Goal: Task Accomplishment & Management: Manage account settings

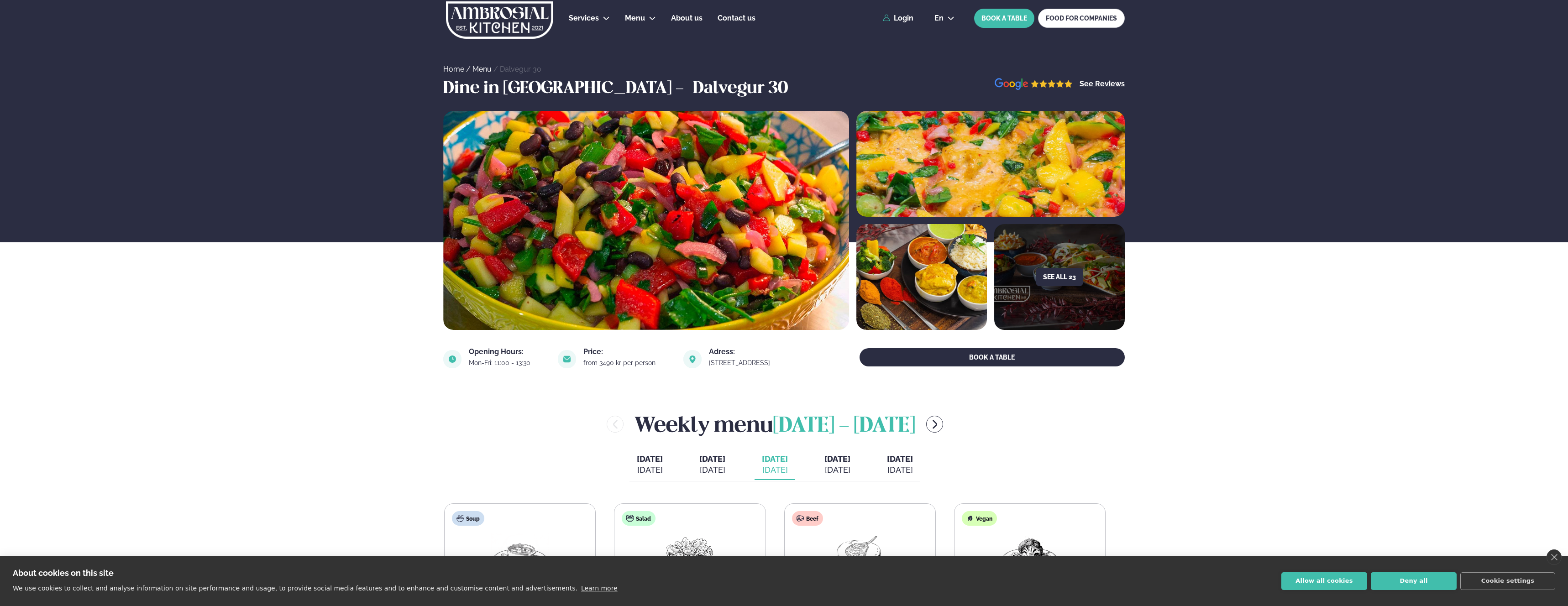
click at [905, 19] on link "Login" at bounding box center [898, 19] width 31 height 8
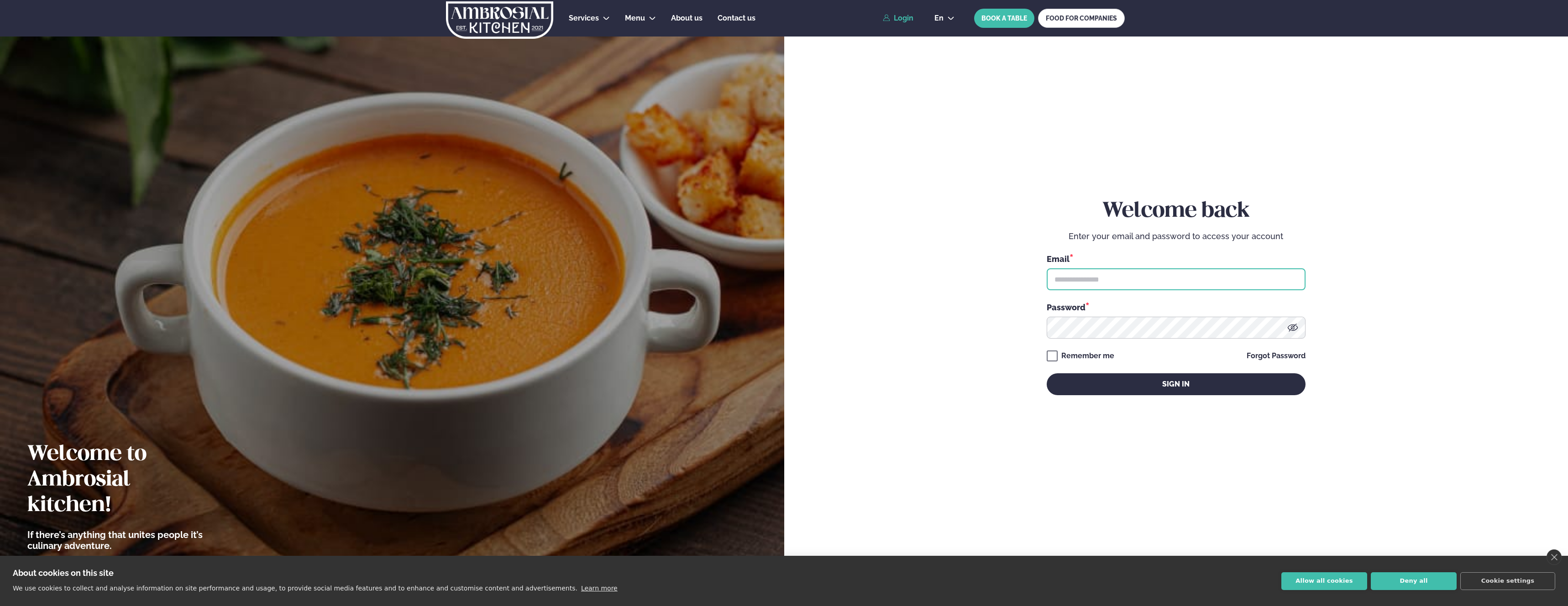
click at [1099, 277] on input "text" at bounding box center [1176, 279] width 259 height 22
type input "**********"
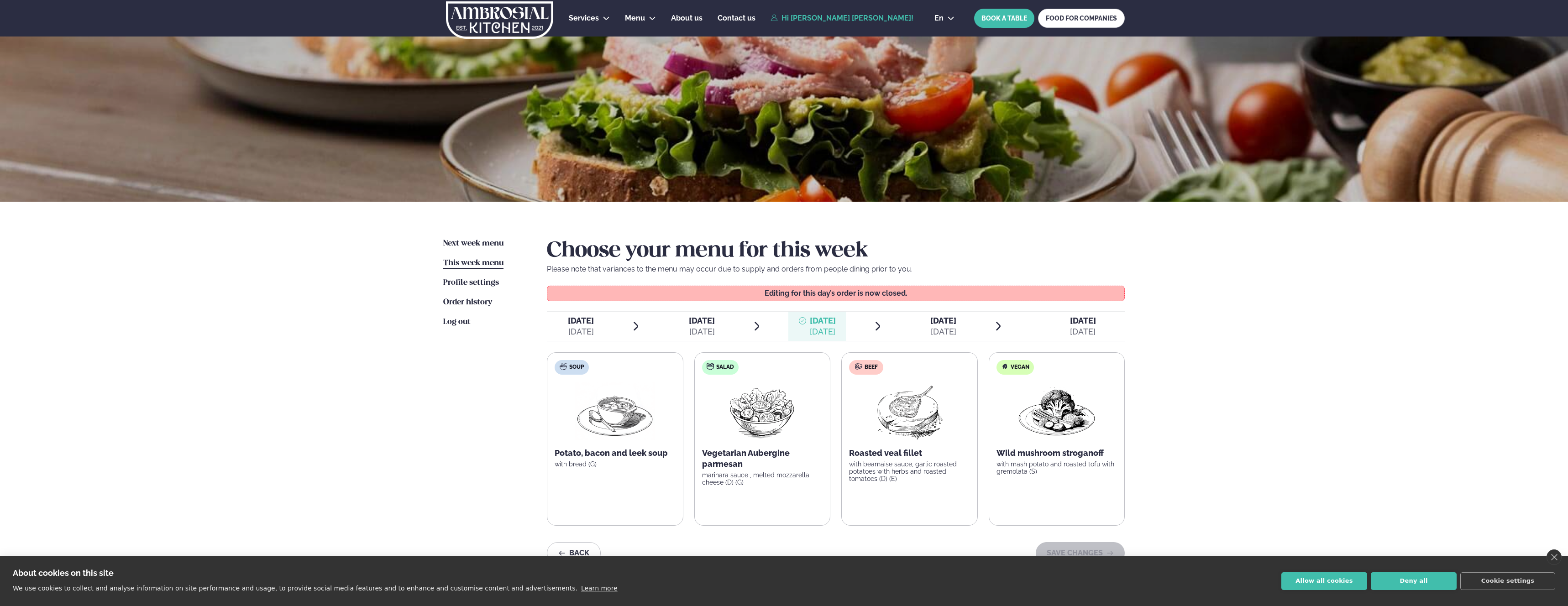
scroll to position [106, 0]
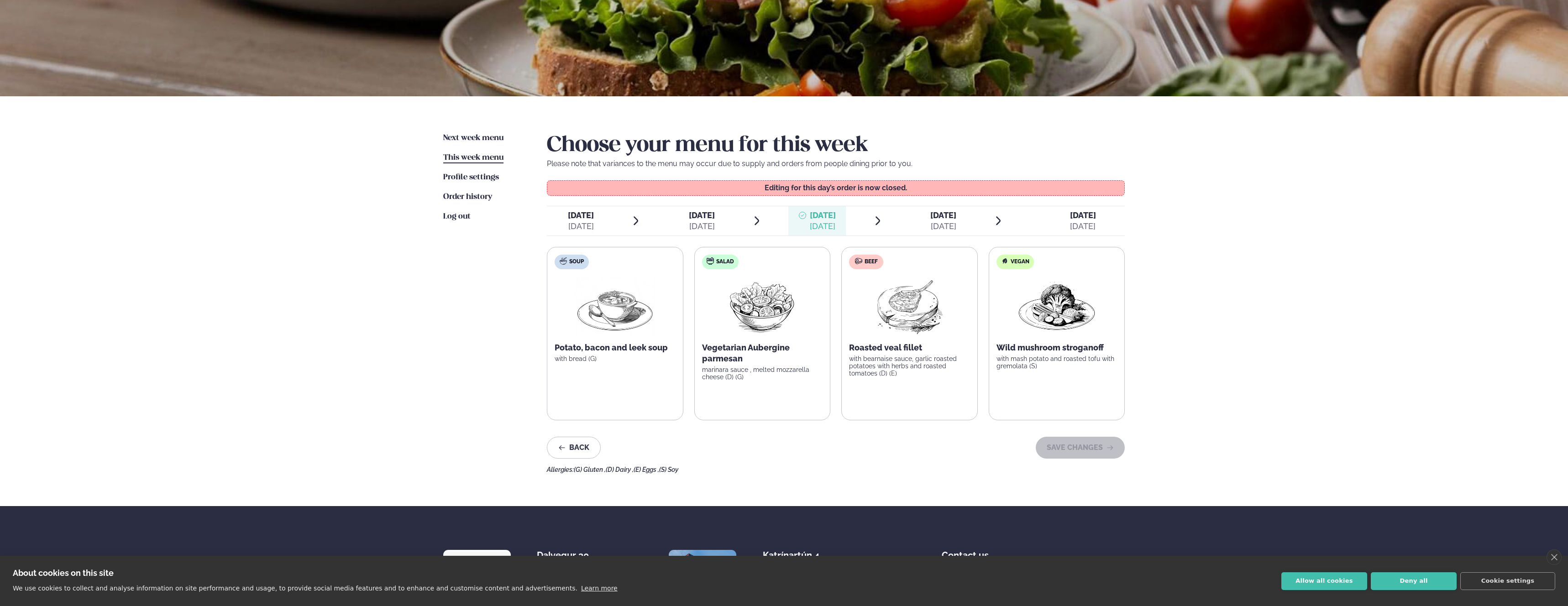
click at [669, 145] on h2 "Choose your menu for this week" at bounding box center [835, 145] width 578 height 26
click at [762, 137] on h2 "Choose your menu for this week" at bounding box center [835, 145] width 578 height 26
click at [935, 217] on span "[DATE]" at bounding box center [944, 215] width 26 height 10
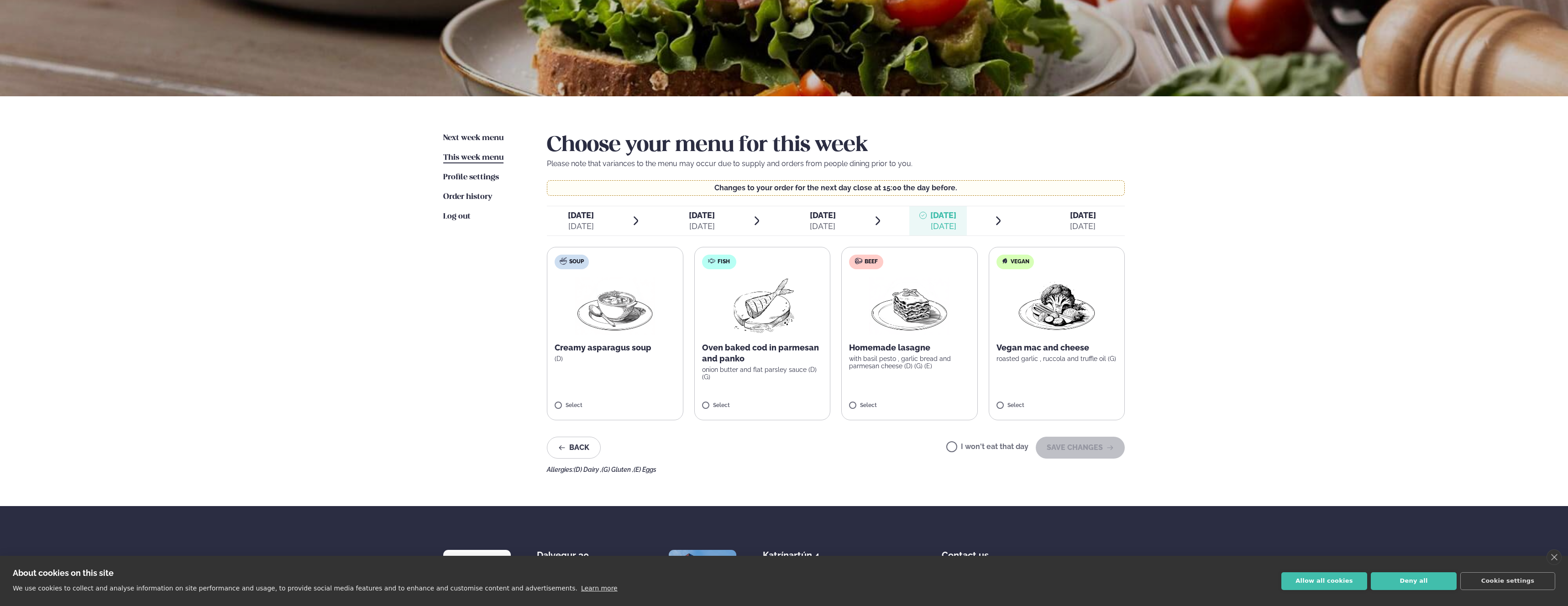
click at [1068, 217] on span "[DATE] [DATE]" at bounding box center [1077, 221] width 95 height 29
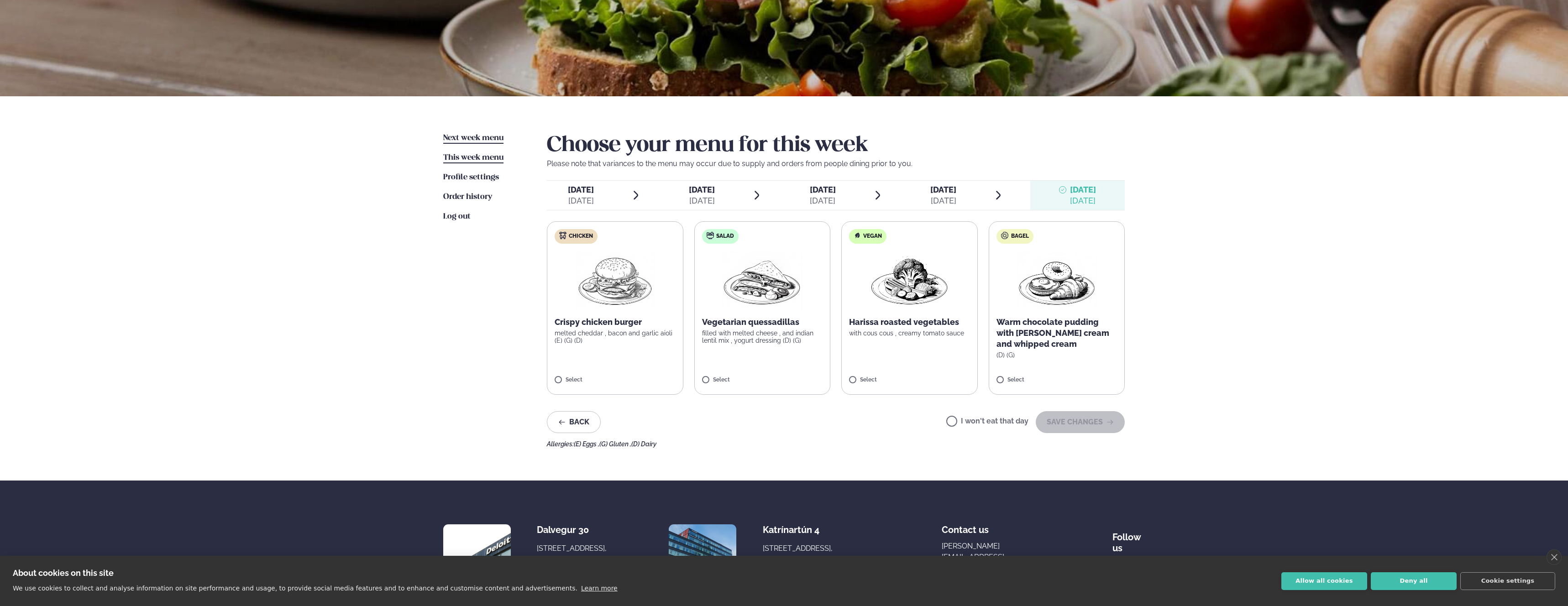
click at [466, 134] on span "Next week menu" at bounding box center [473, 138] width 61 height 8
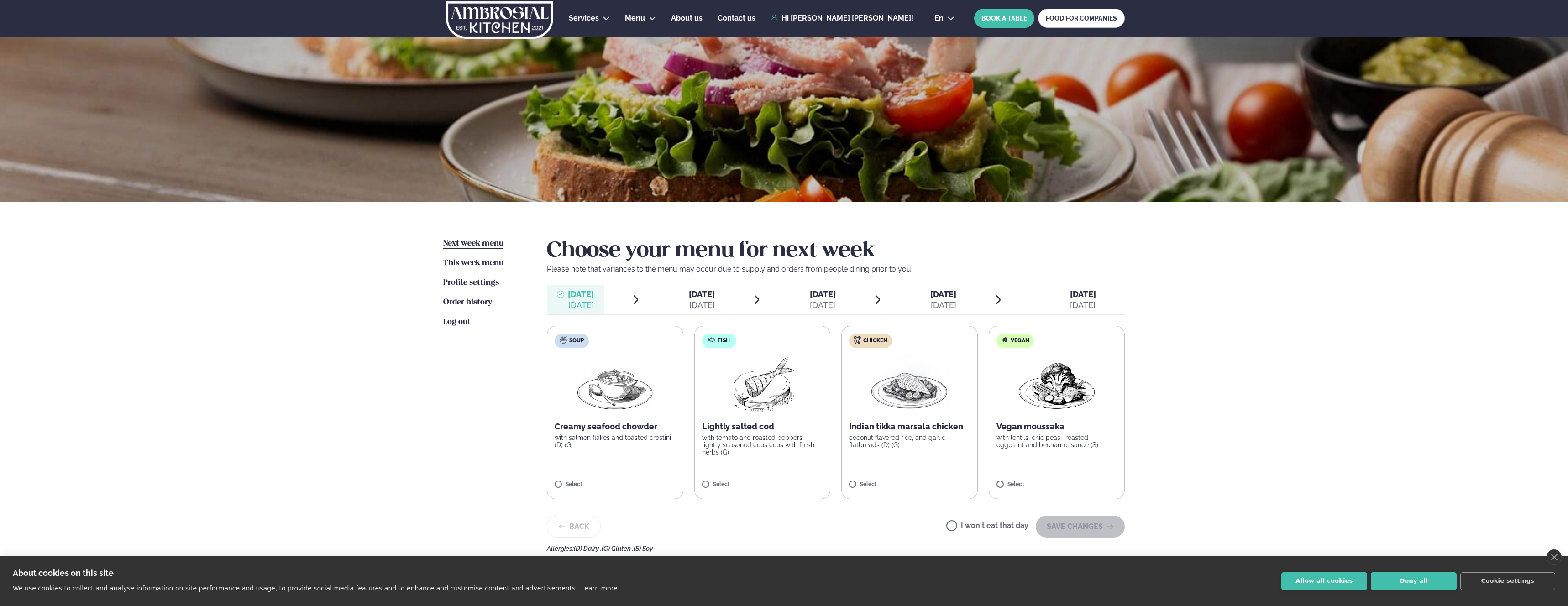
click at [1074, 297] on span "[DATE]" at bounding box center [1083, 294] width 26 height 10
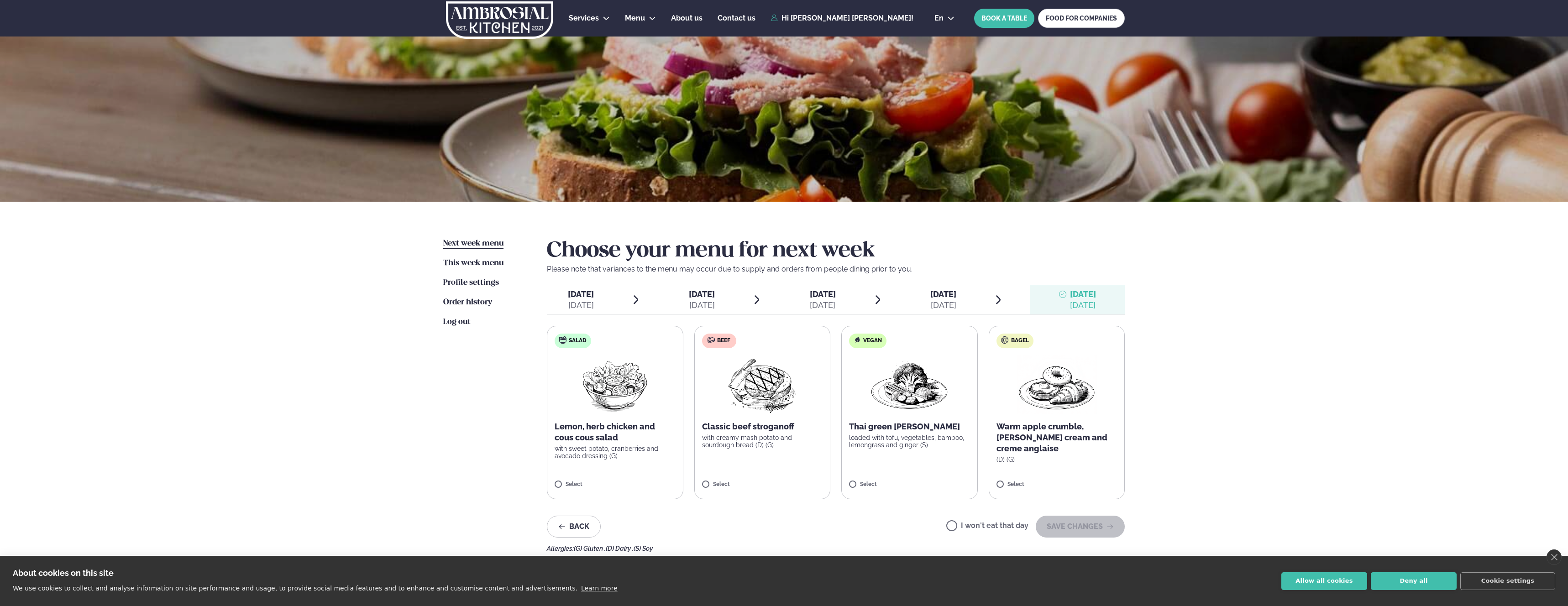
click at [574, 301] on div "[DATE]" at bounding box center [581, 305] width 26 height 11
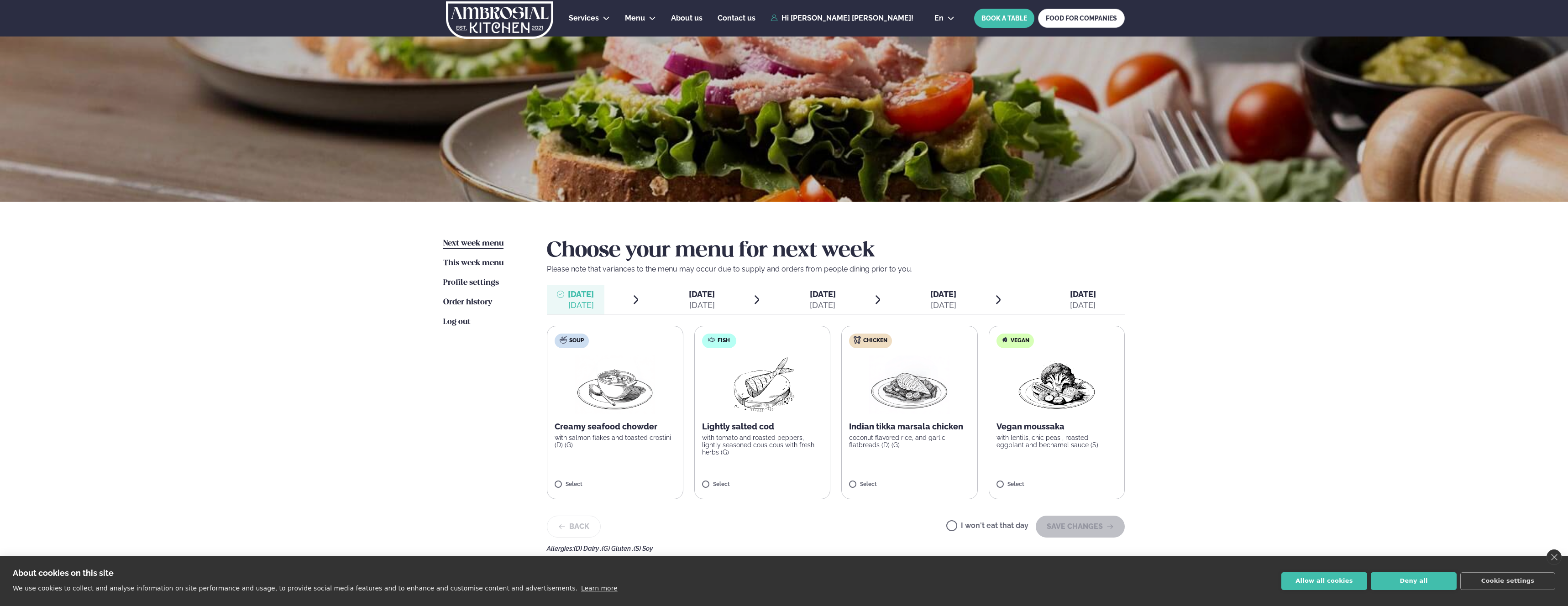
click at [899, 440] on p "coconut flavored rice, and garlic flatbreads (D) (G)" at bounding box center [910, 441] width 121 height 15
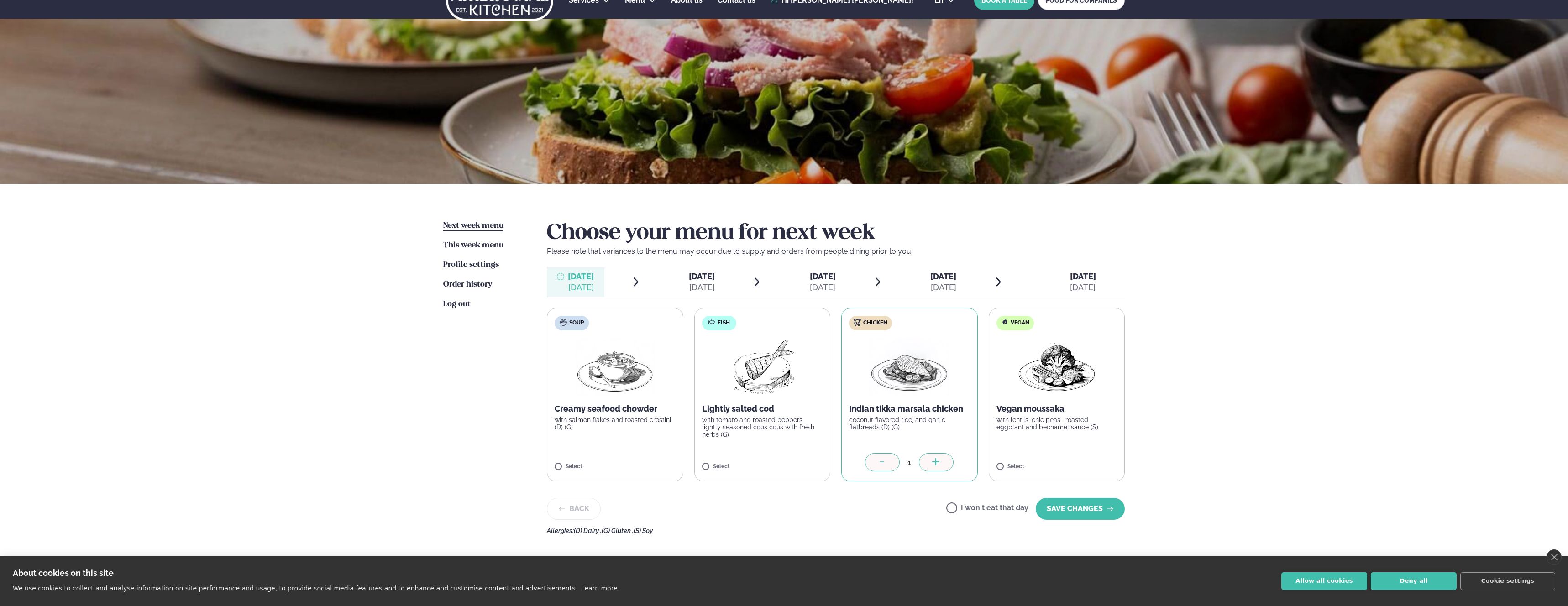
scroll to position [30, 0]
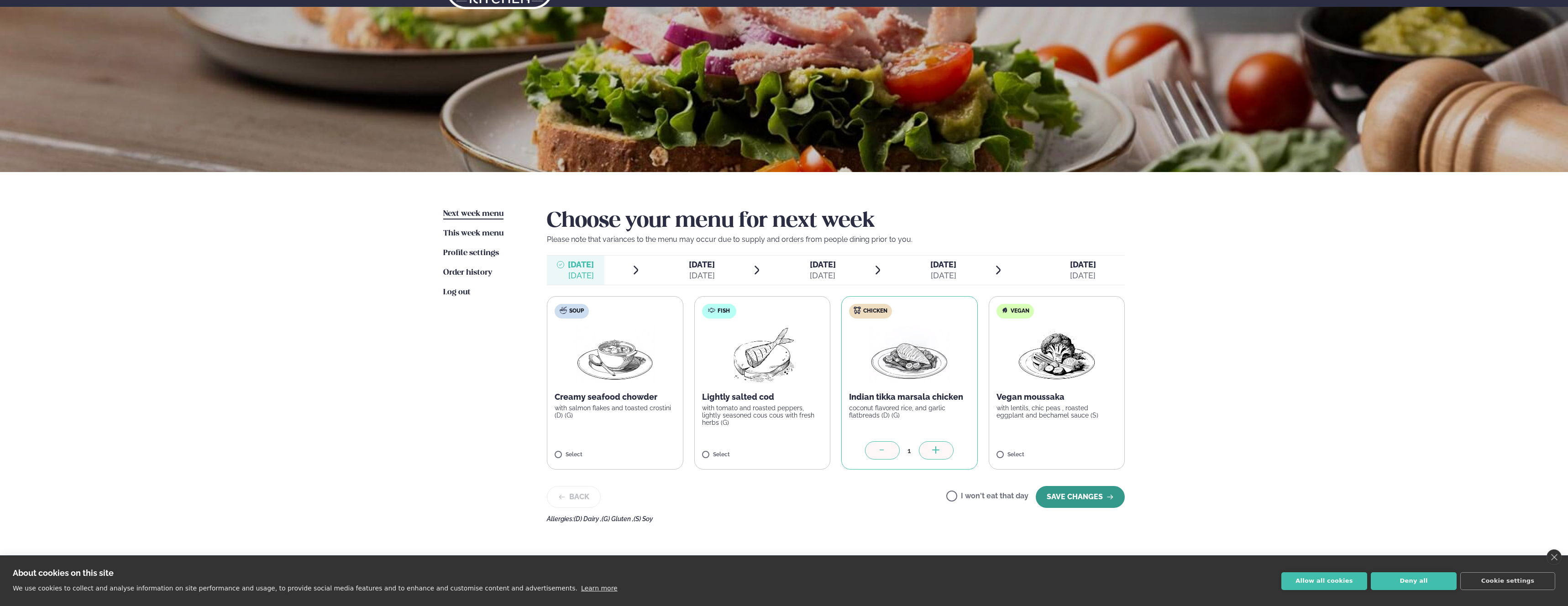
click at [1071, 501] on button "SAVE CHANGES" at bounding box center [1080, 497] width 89 height 22
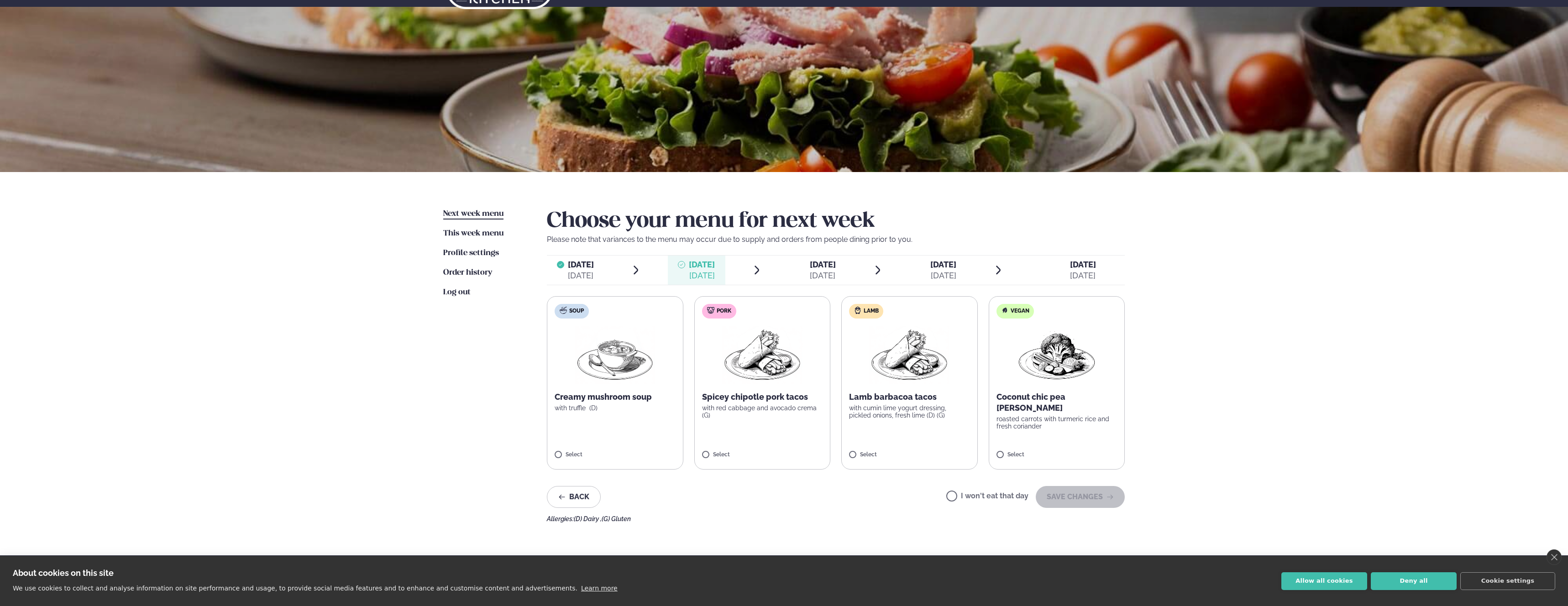
click at [881, 405] on p "with cumin lime yogurt dressing, pickled onions, fresh lime (D) (G)" at bounding box center [910, 412] width 121 height 15
click at [1066, 500] on button "SAVE CHANGES" at bounding box center [1080, 497] width 89 height 22
click at [755, 412] on p "Boneless Korean chicken thighs," at bounding box center [763, 402] width 121 height 22
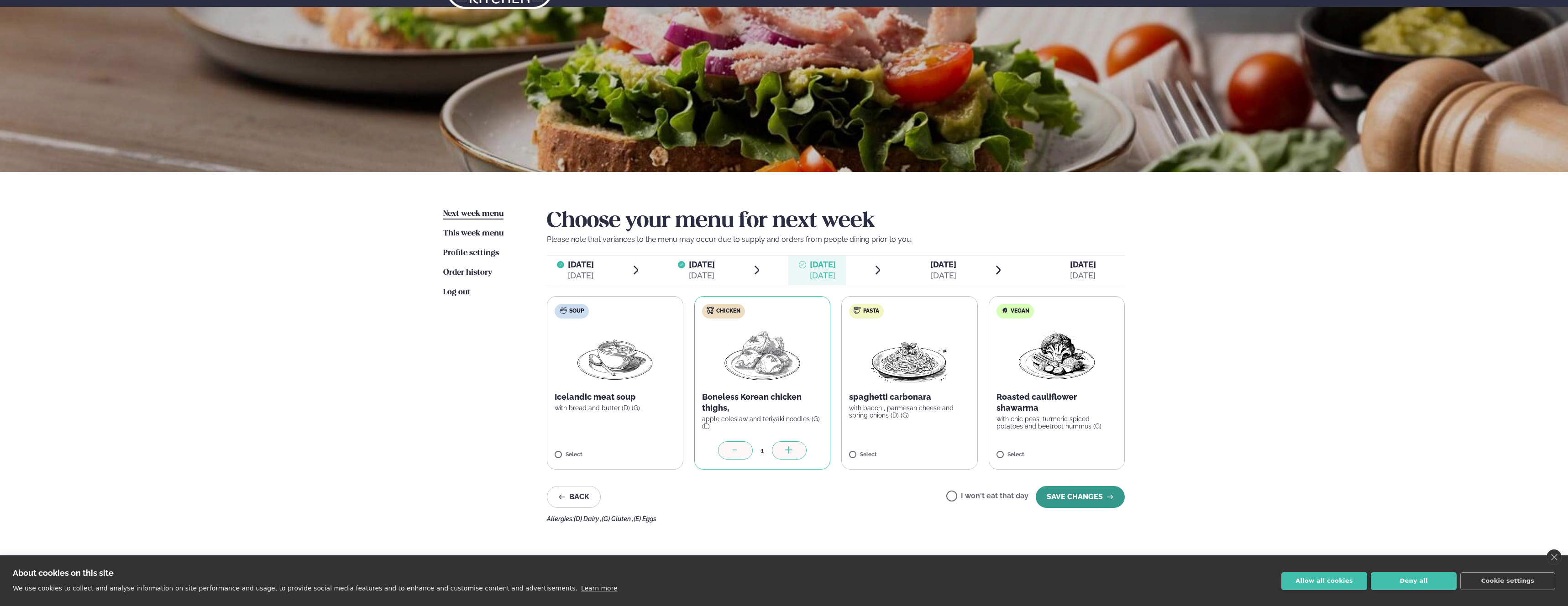
click at [1065, 495] on button "SAVE CHANGES" at bounding box center [1080, 497] width 89 height 22
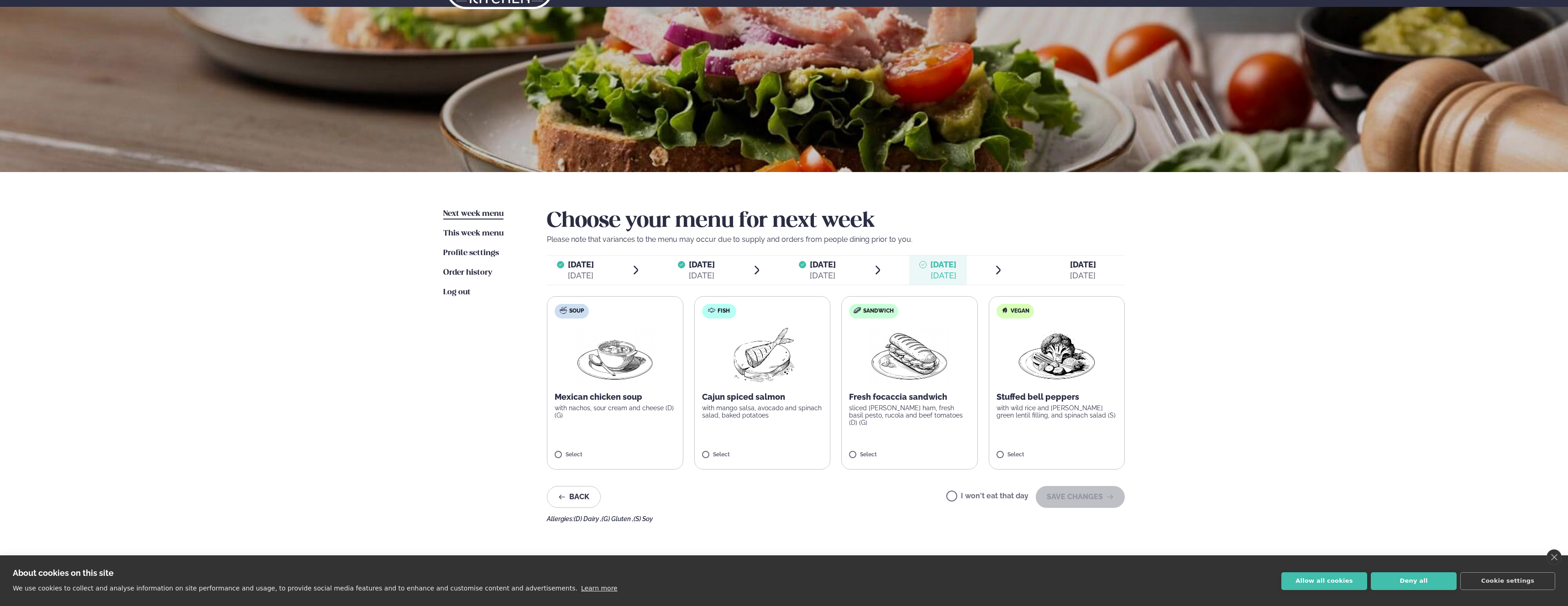
click at [983, 493] on label "I won't eat that day" at bounding box center [987, 498] width 82 height 10
click at [1081, 495] on button "SAVE CHANGES" at bounding box center [1080, 497] width 89 height 22
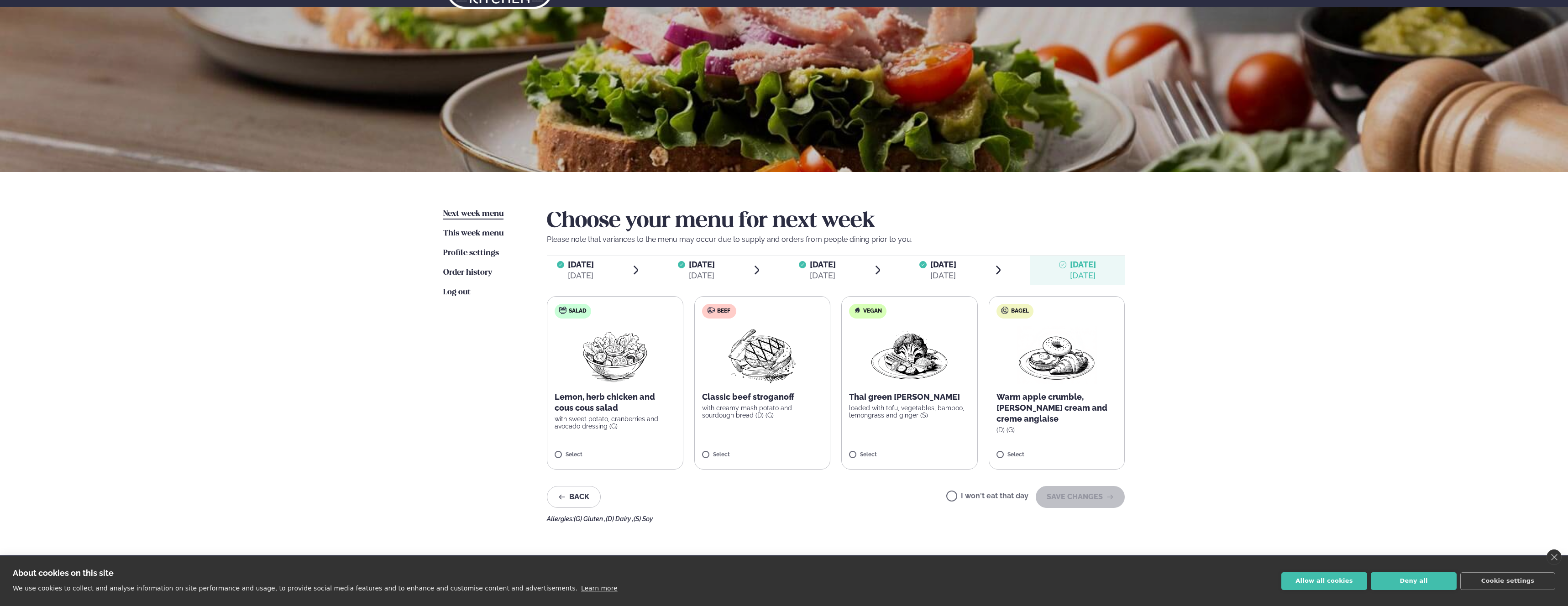
click at [595, 404] on p "Lemon, herb chicken and cous cous salad" at bounding box center [616, 402] width 121 height 22
click at [1078, 494] on button "SAVE CHANGES" at bounding box center [1080, 497] width 89 height 22
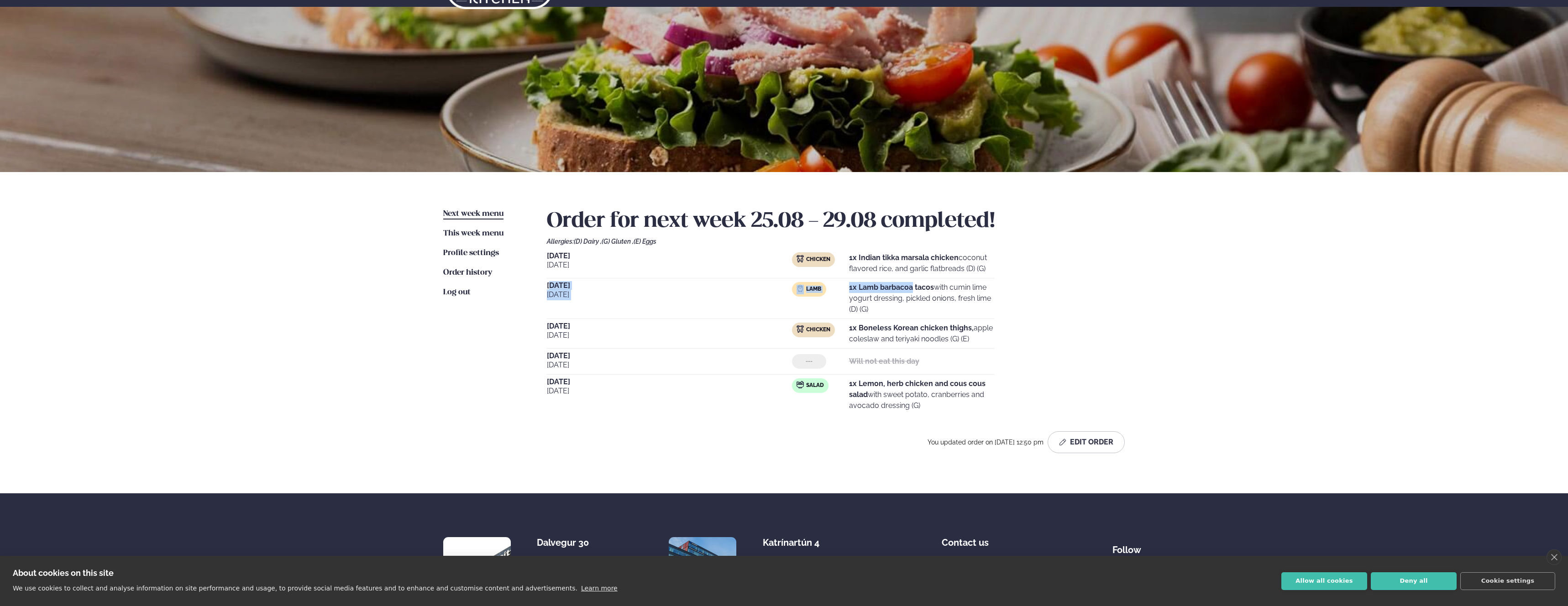
drag, startPoint x: 552, startPoint y: 285, endPoint x: 918, endPoint y: 288, distance: 366.0
click at [917, 288] on div "[DATE] Lamb 1x Lamb barbacoa tacos with cumin lime yogurt dressing, pickled oni…" at bounding box center [771, 301] width 448 height 37
click at [918, 288] on strong "1x Lamb barbacoa tacos" at bounding box center [891, 287] width 85 height 9
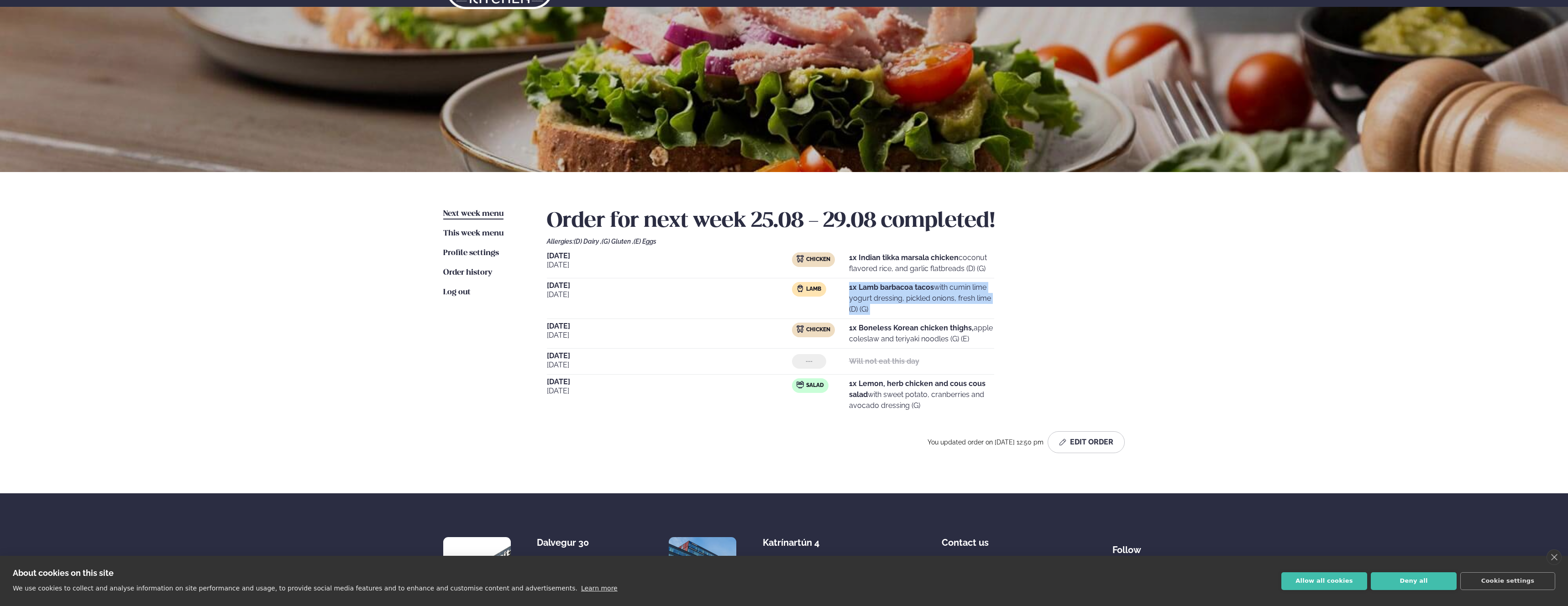
click at [947, 292] on p "1x Lamb barbacoa tacos with cumin lime yogurt dressing, pickled onions, fresh l…" at bounding box center [922, 298] width 145 height 33
